Goal: Task Accomplishment & Management: Use online tool/utility

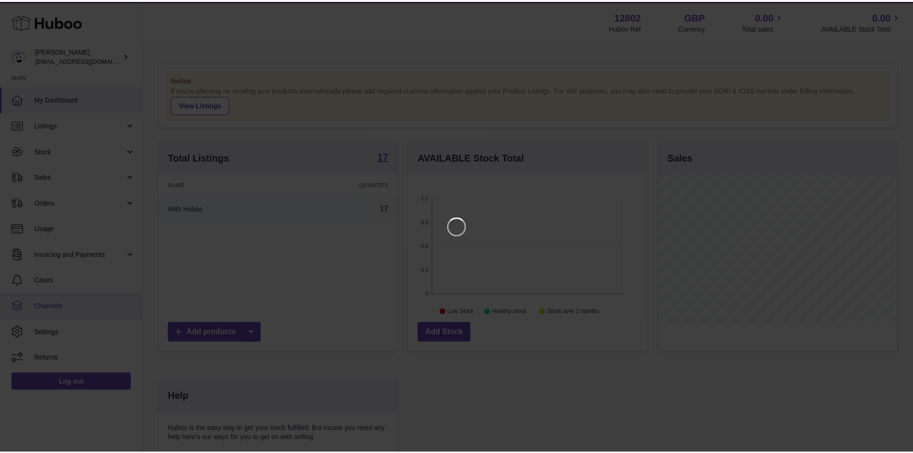
scroll to position [150, 242]
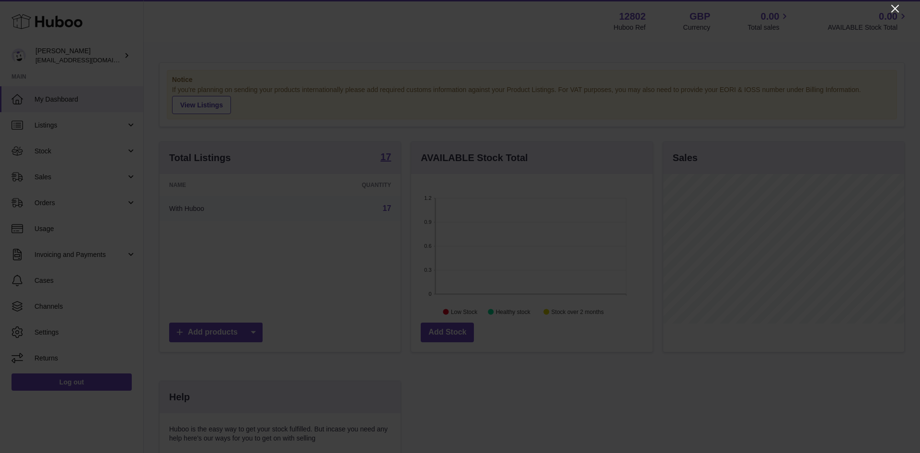
click at [895, 11] on icon "Close" at bounding box center [895, 9] width 12 height 12
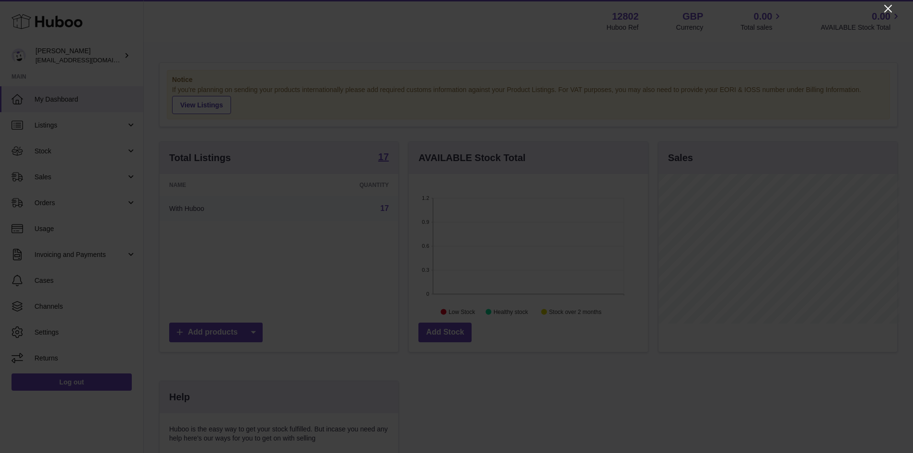
scroll to position [479051, 478961]
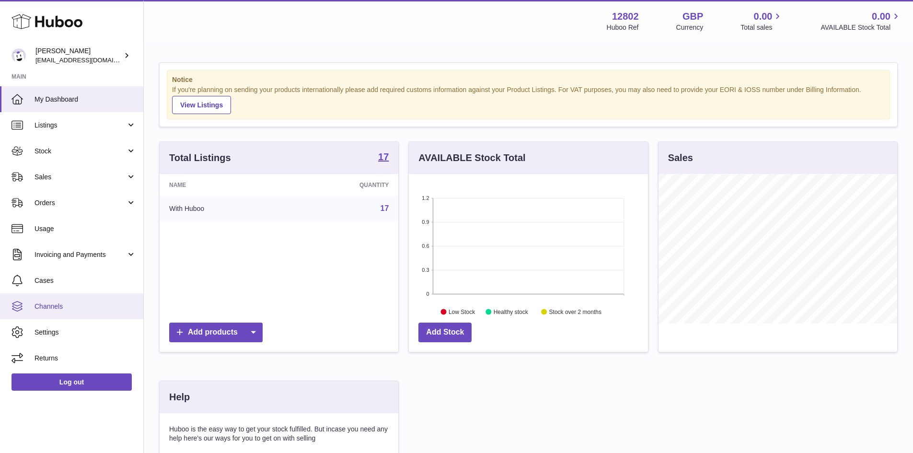
click at [63, 307] on span "Channels" at bounding box center [86, 306] width 102 height 9
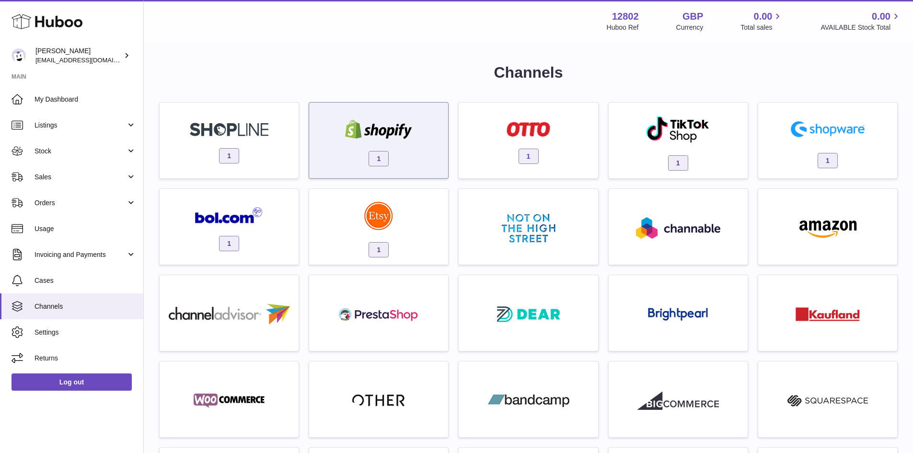
click at [338, 137] on img at bounding box center [378, 129] width 81 height 19
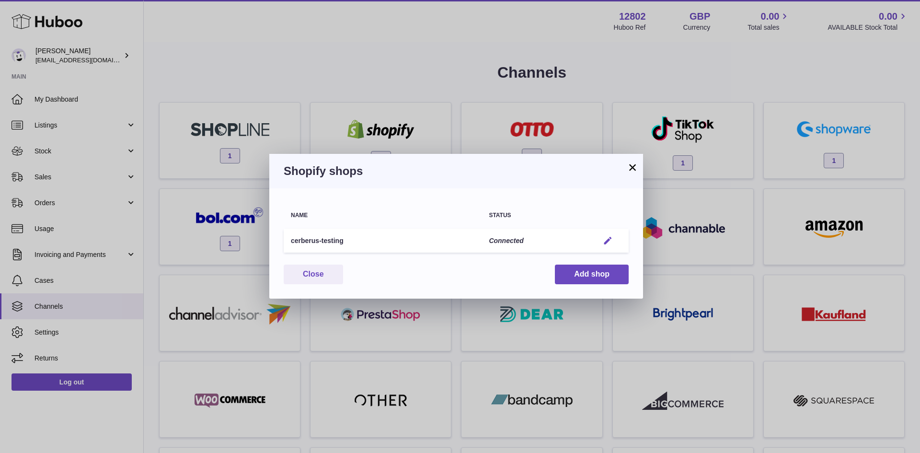
click at [614, 244] on button "Edit" at bounding box center [608, 241] width 18 height 10
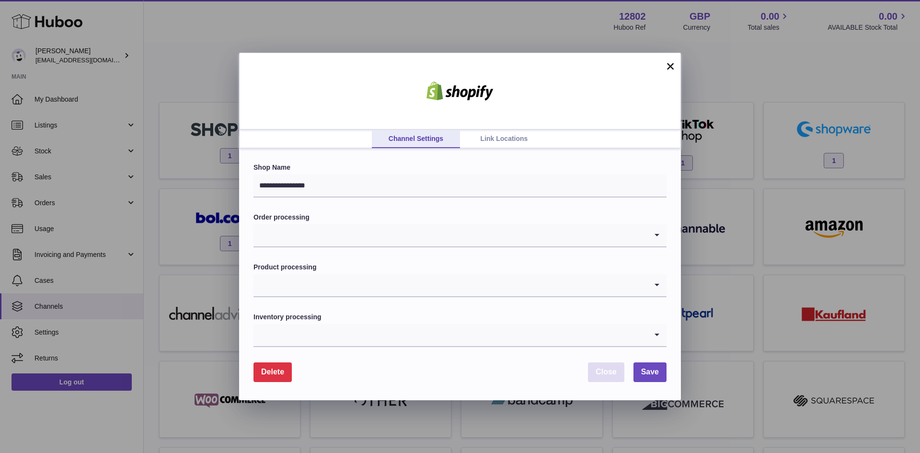
click at [603, 371] on span "Close" at bounding box center [606, 372] width 21 height 8
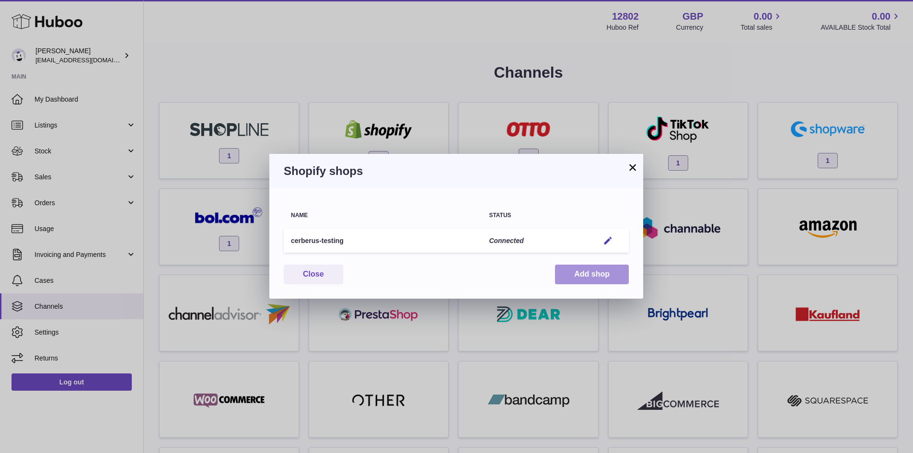
click at [578, 284] on button "Add shop" at bounding box center [592, 275] width 74 height 20
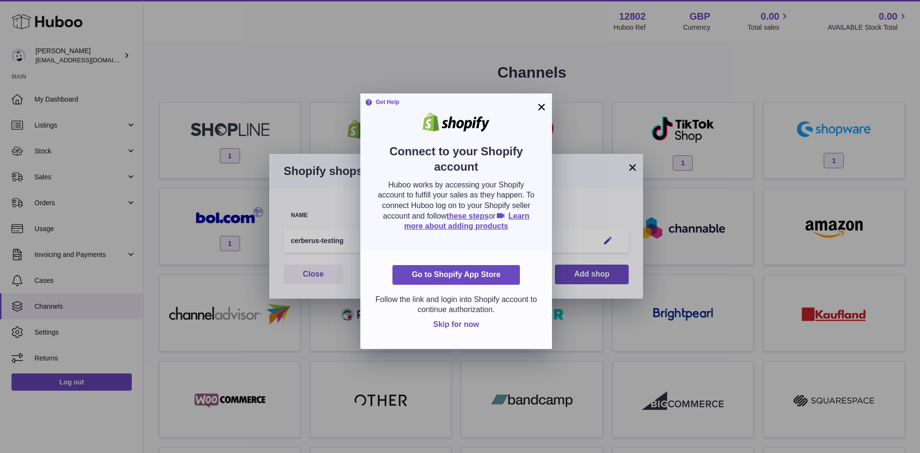
click at [457, 328] on span "Skip for now" at bounding box center [456, 324] width 46 height 8
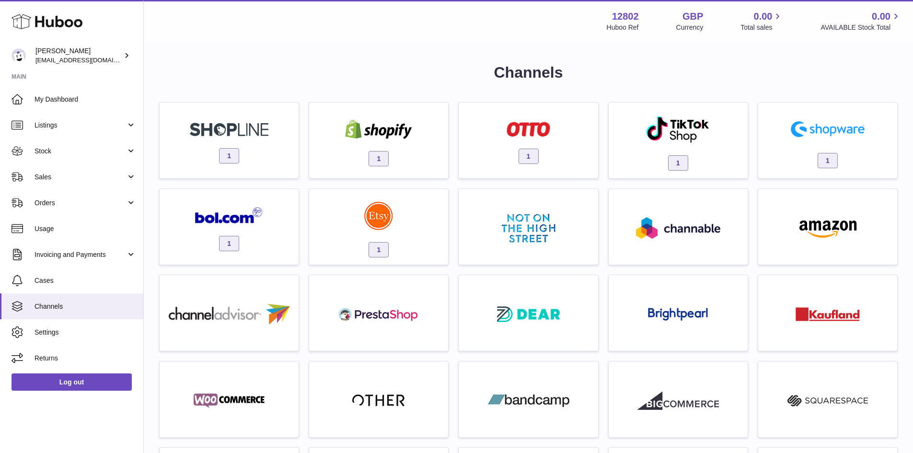
click at [408, 48] on div "× Shopify shops Name Status cerberus-testing Connected Edit You have not connec…" at bounding box center [456, 226] width 913 height 453
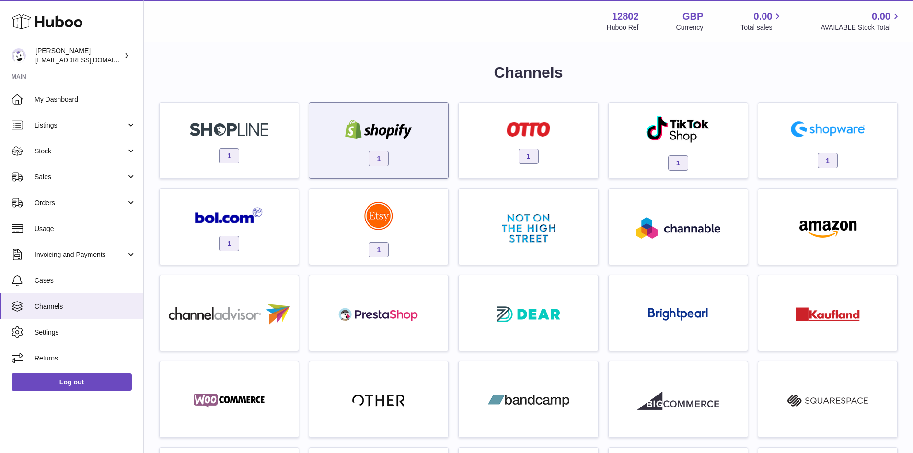
click at [433, 115] on div "1" at bounding box center [378, 142] width 129 height 61
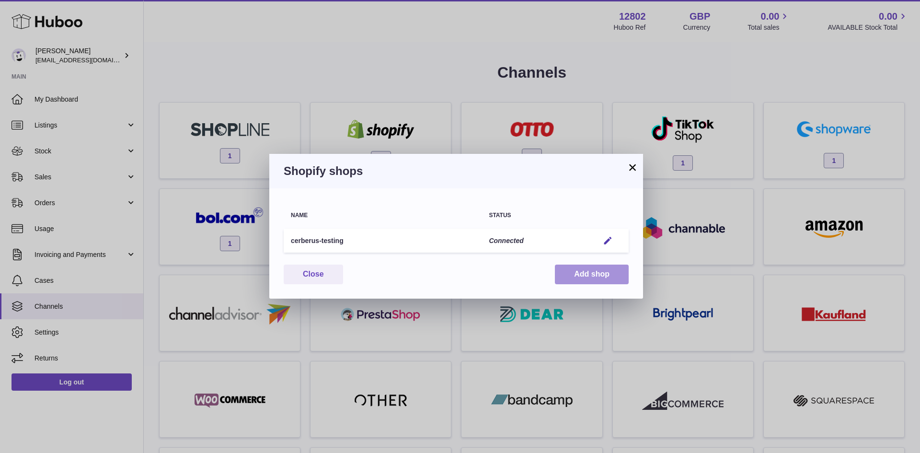
click at [587, 269] on button "Add shop" at bounding box center [592, 275] width 74 height 20
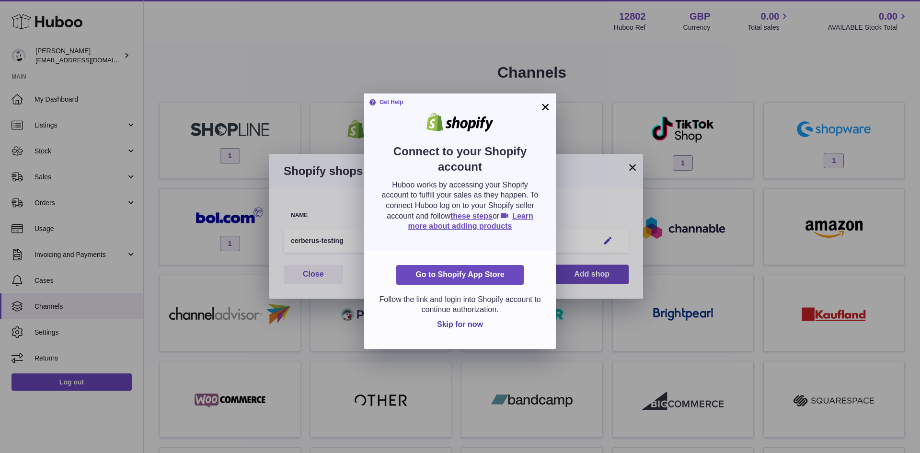
click at [544, 108] on button "×" at bounding box center [546, 107] width 12 height 12
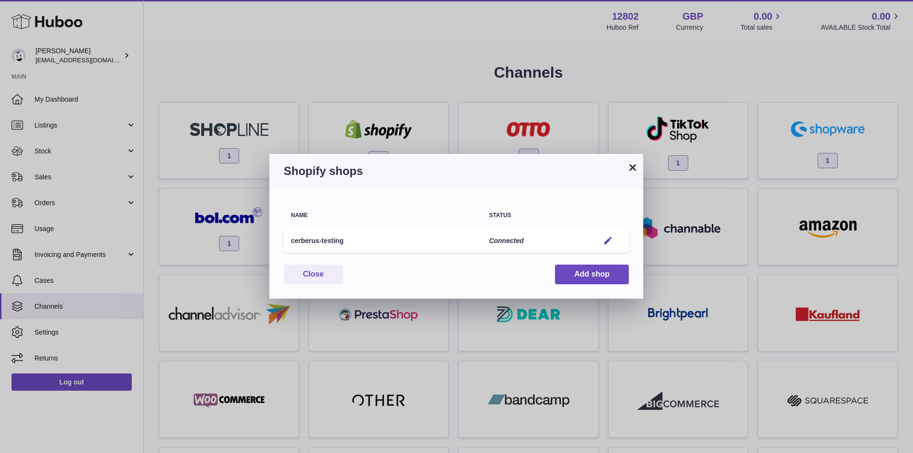
click at [636, 168] on button "×" at bounding box center [633, 167] width 12 height 12
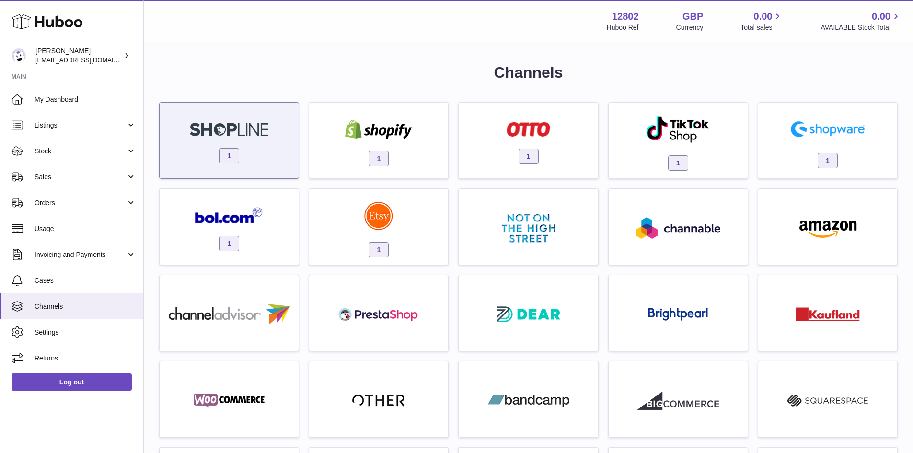
click at [251, 163] on div "1" at bounding box center [228, 142] width 129 height 61
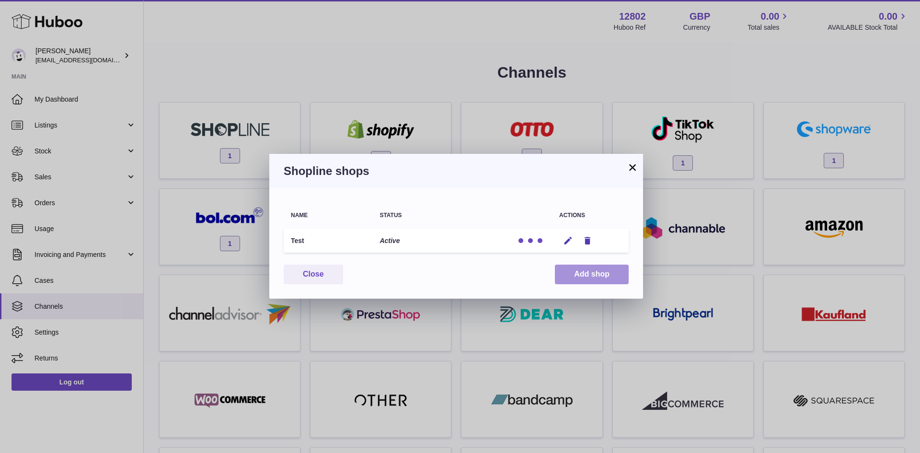
click at [589, 273] on button "Add shop" at bounding box center [592, 275] width 74 height 20
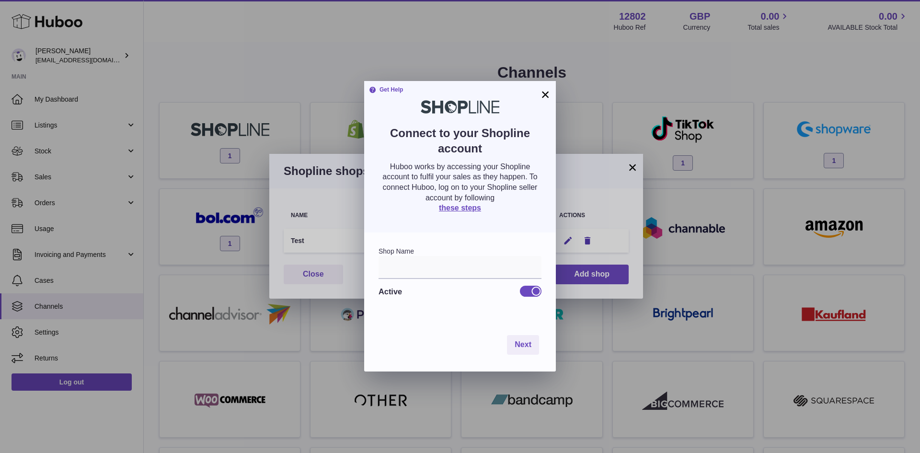
click at [450, 283] on div "Active" at bounding box center [460, 291] width 163 height 25
click at [449, 276] on input "text" at bounding box center [460, 267] width 163 height 23
type input "*****"
click at [522, 336] on button "Next" at bounding box center [523, 345] width 32 height 20
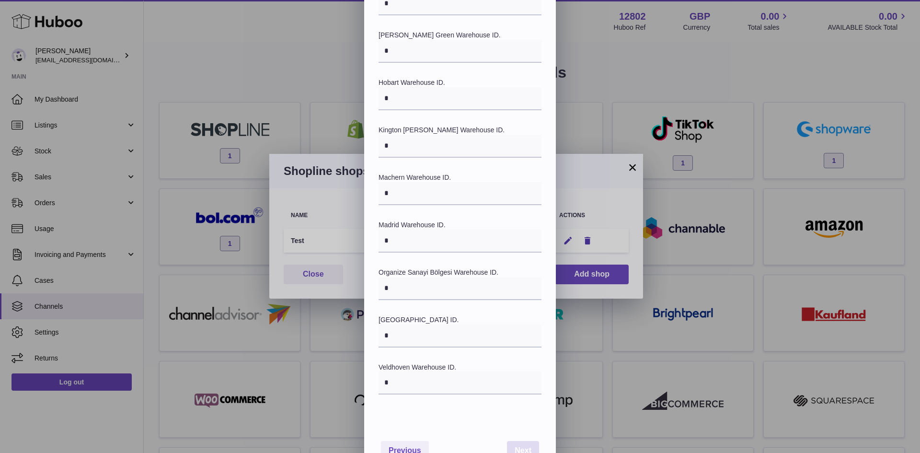
scroll to position [337, 0]
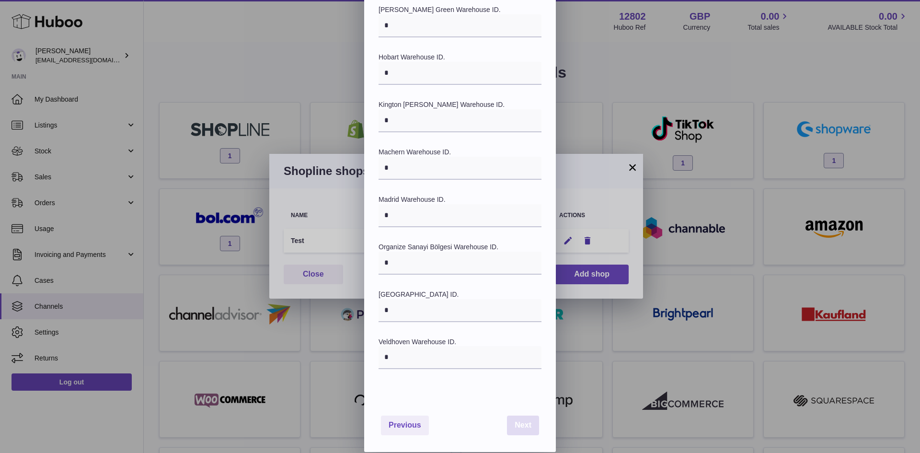
click at [528, 431] on button "Next" at bounding box center [523, 425] width 32 height 20
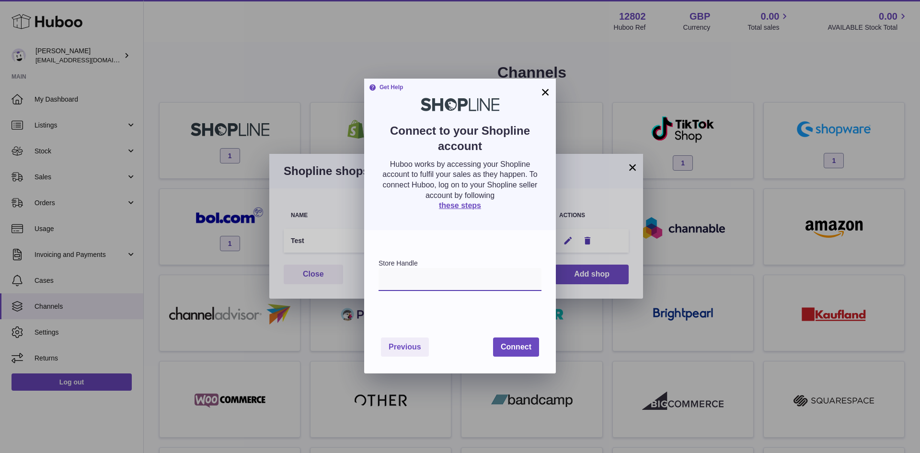
click at [436, 280] on input "string" at bounding box center [460, 279] width 163 height 23
type input "******"
click at [518, 350] on span "Connect" at bounding box center [516, 347] width 31 height 8
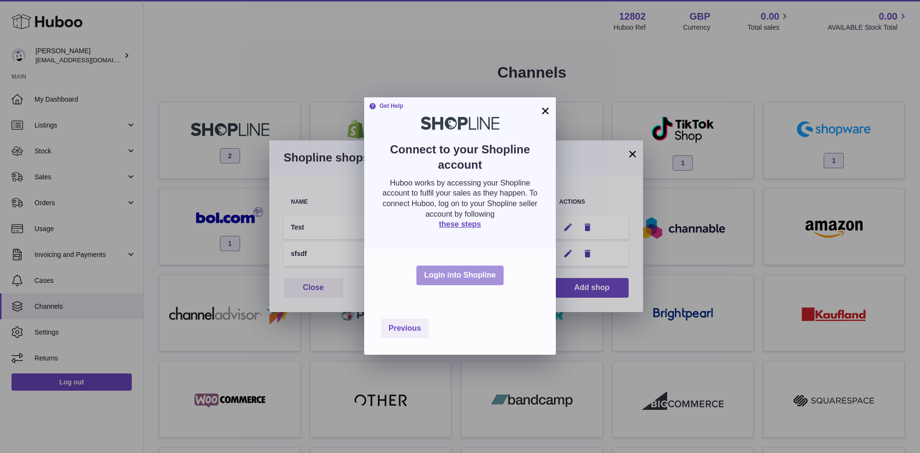
click at [468, 279] on button "Login into Shopline" at bounding box center [459, 275] width 87 height 20
